Goal: Check status: Check status

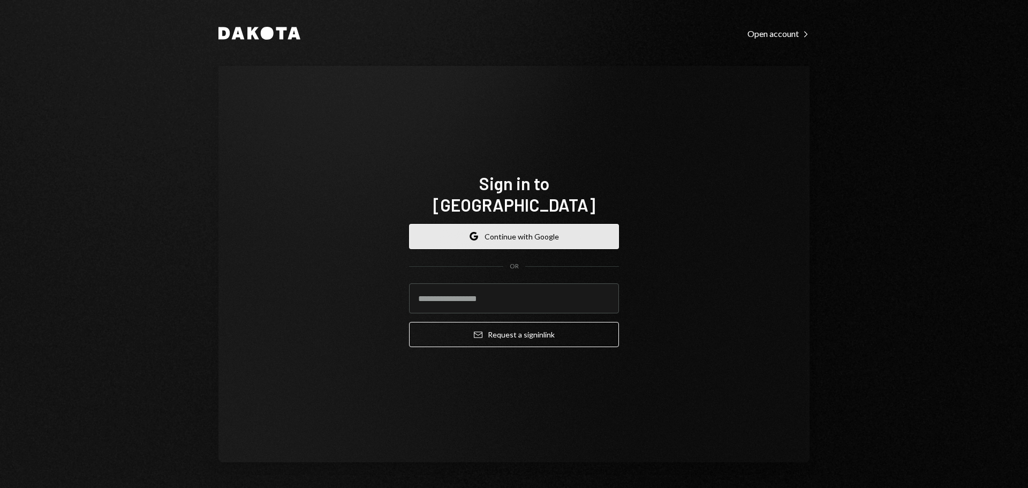
click at [533, 224] on button "Google Continue with Google" at bounding box center [514, 236] width 210 height 25
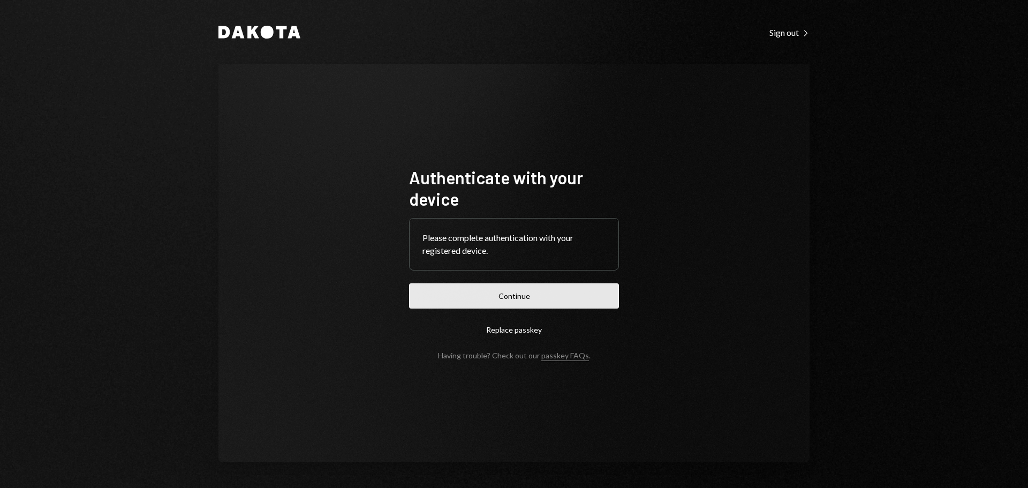
click at [524, 285] on button "Continue" at bounding box center [514, 295] width 210 height 25
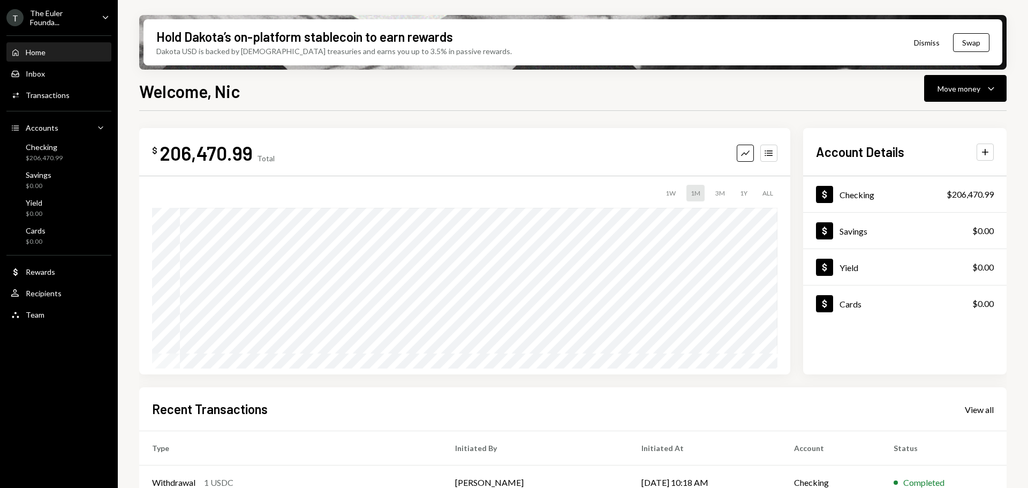
click at [97, 20] on div "T The Euler Founda... Caret Down" at bounding box center [59, 18] width 118 height 18
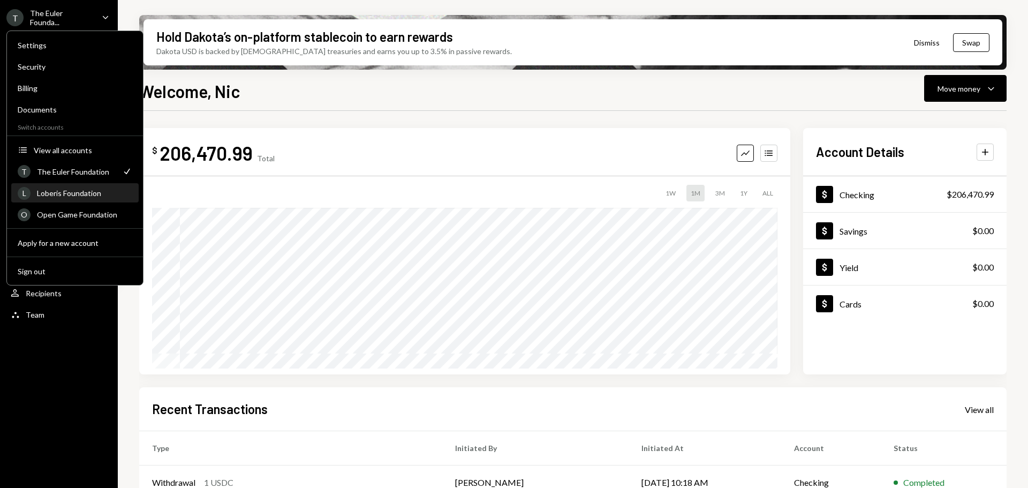
click at [81, 192] on div "Loberis Foundation" at bounding box center [84, 192] width 95 height 9
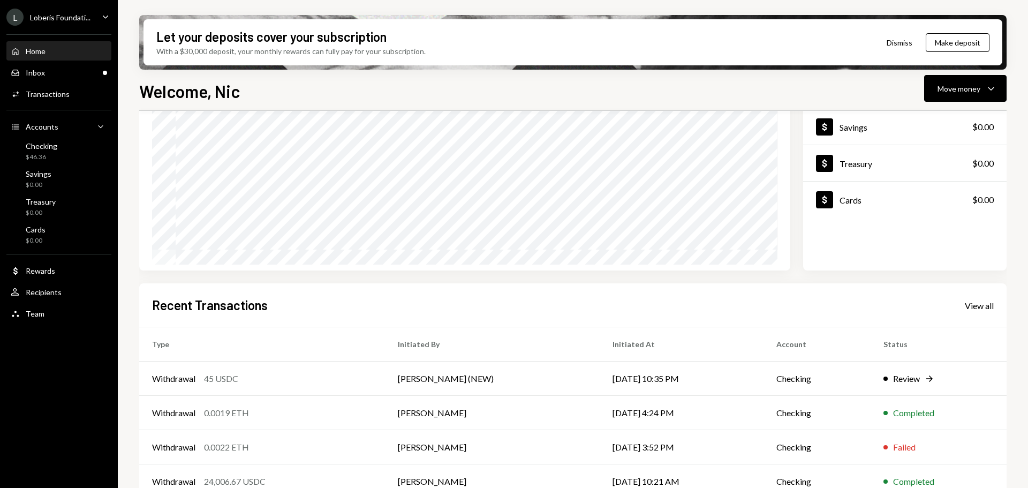
scroll to position [104, 0]
click at [64, 149] on div "Checking $46.36" at bounding box center [59, 151] width 96 height 20
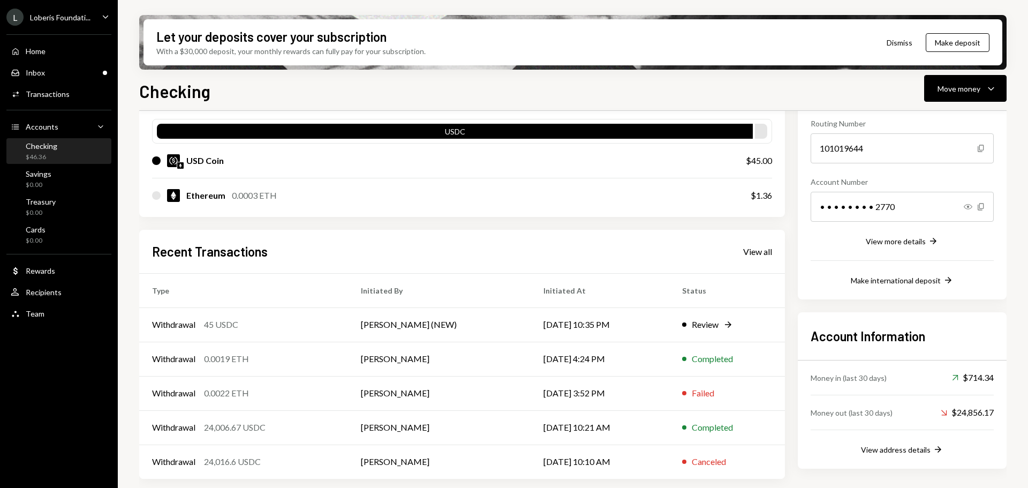
scroll to position [104, 0]
click at [643, 324] on td "09/22/25 10:35 PM" at bounding box center [599, 324] width 139 height 34
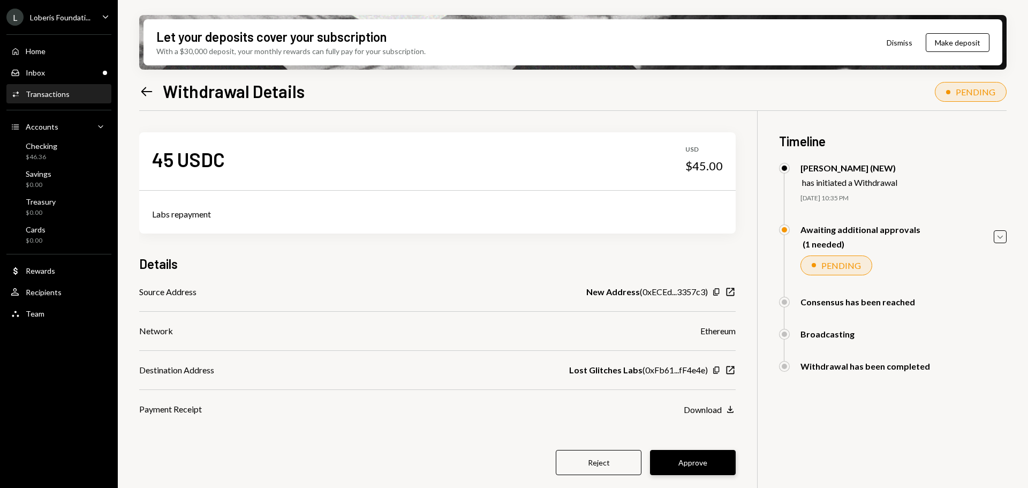
click at [694, 461] on button "Approve" at bounding box center [693, 462] width 86 height 25
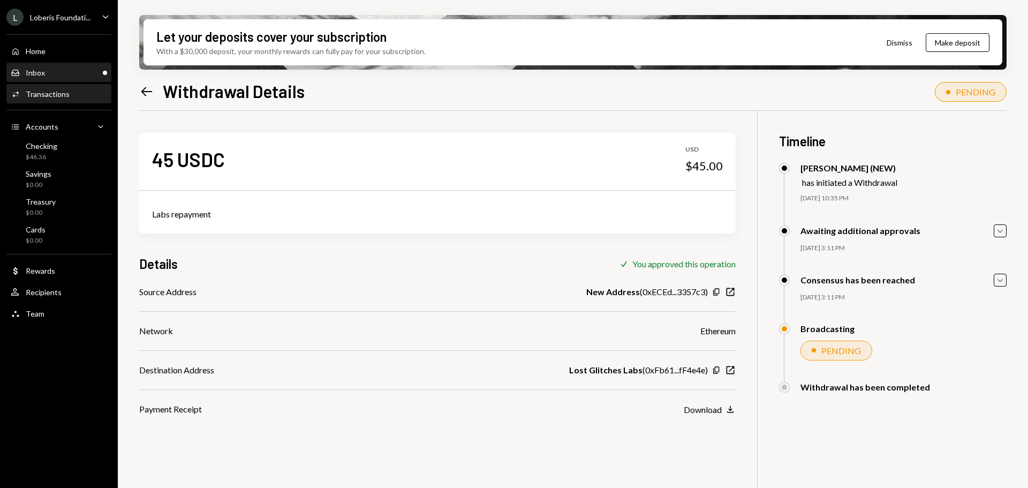
click at [45, 75] on div "Inbox Inbox" at bounding box center [59, 73] width 96 height 10
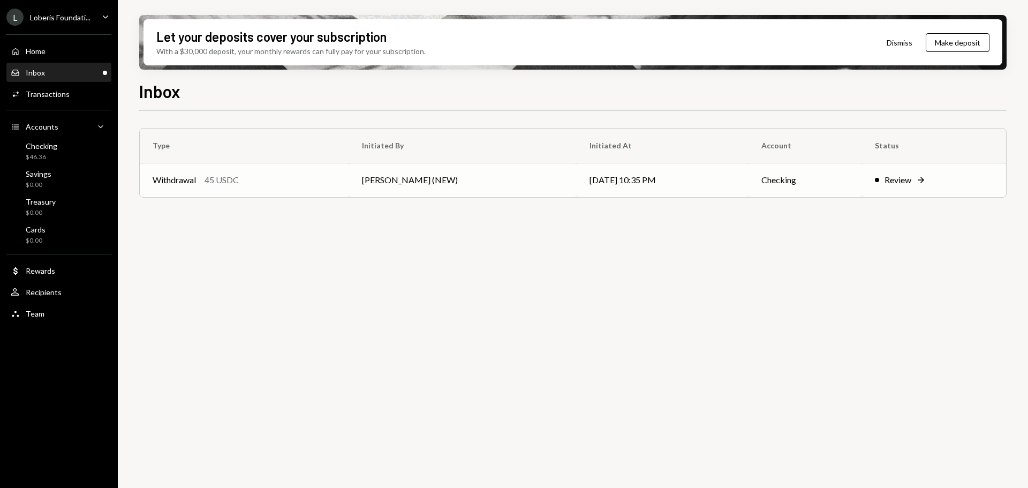
click at [305, 182] on div "Withdrawal 45 USDC" at bounding box center [245, 179] width 184 height 13
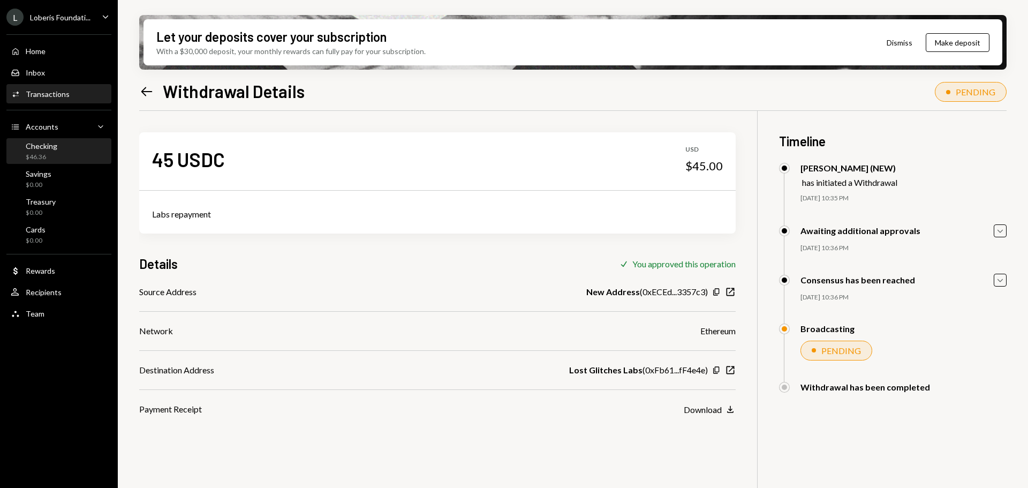
click at [79, 149] on div "Checking $46.36" at bounding box center [59, 151] width 96 height 20
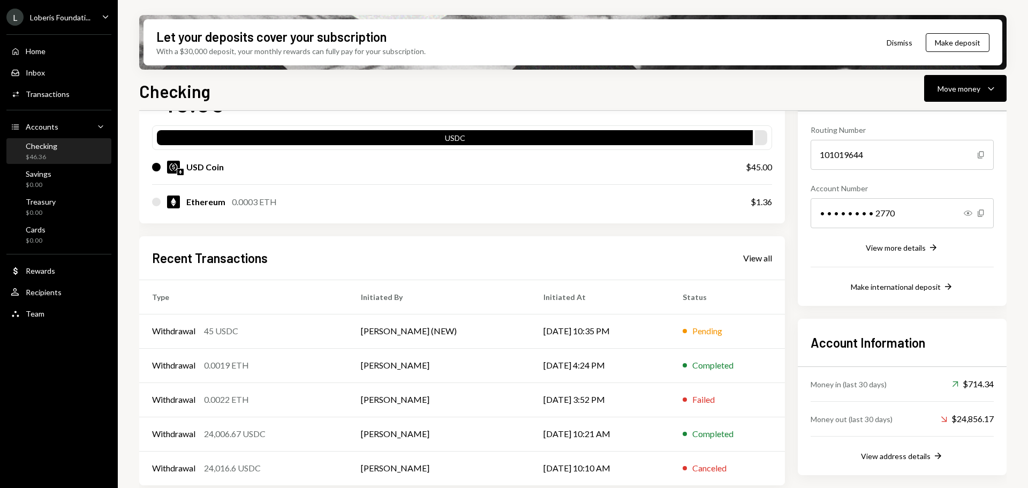
scroll to position [104, 0]
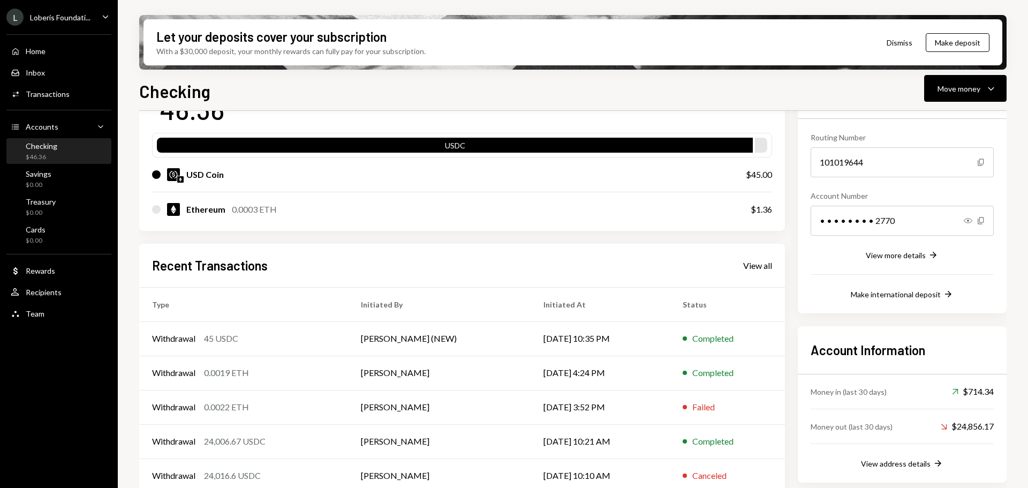
scroll to position [97, 0]
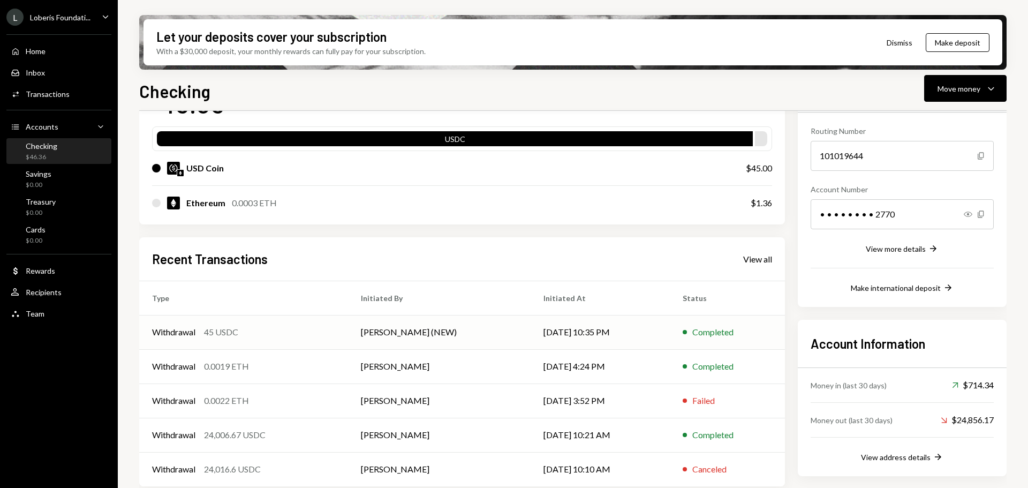
click at [331, 332] on div "Withdrawal 45 USDC" at bounding box center [243, 331] width 183 height 13
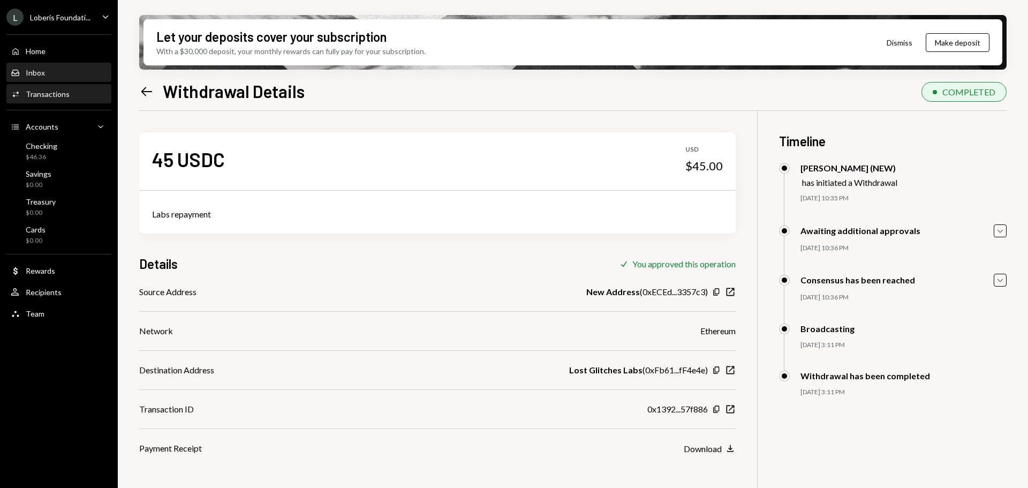
click at [54, 69] on div "Inbox Inbox" at bounding box center [59, 73] width 96 height 10
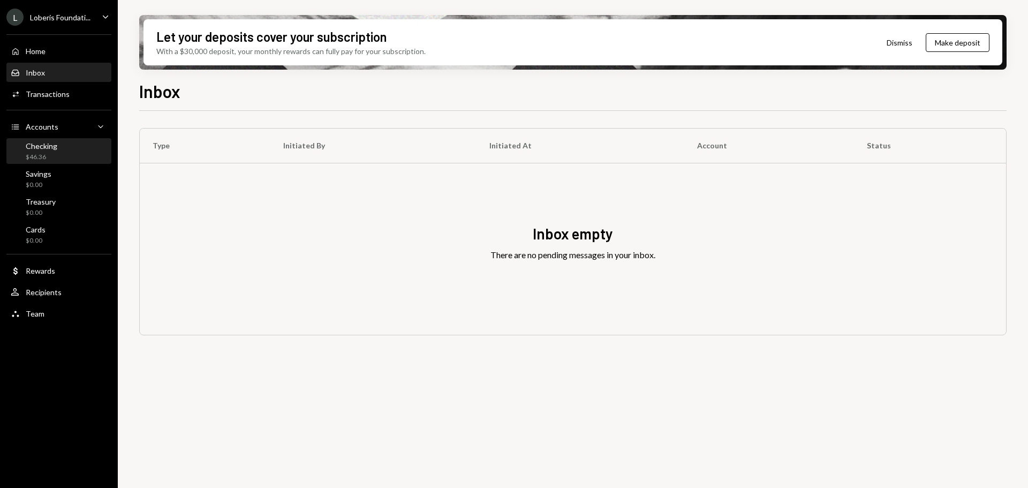
click at [19, 148] on div "Checking $46.36" at bounding box center [34, 151] width 47 height 20
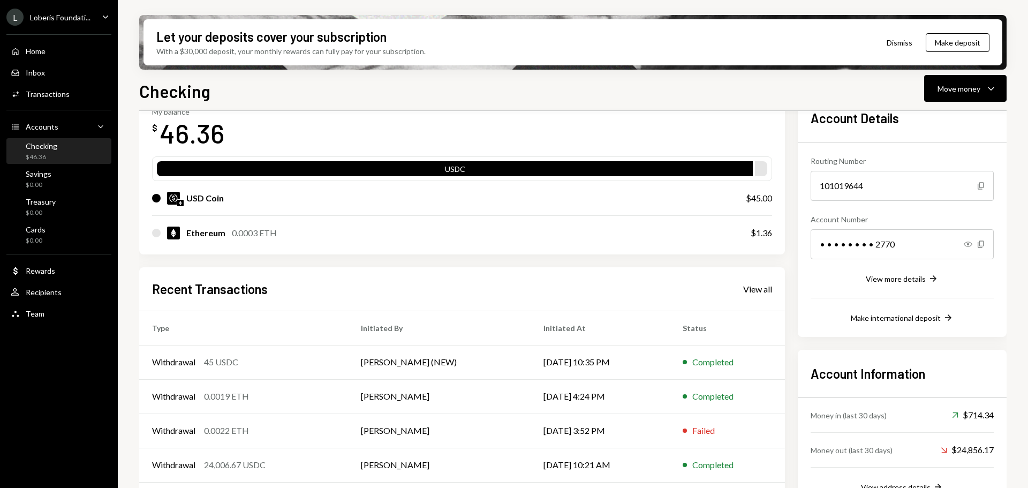
scroll to position [67, 0]
